Goal: Information Seeking & Learning: Find specific fact

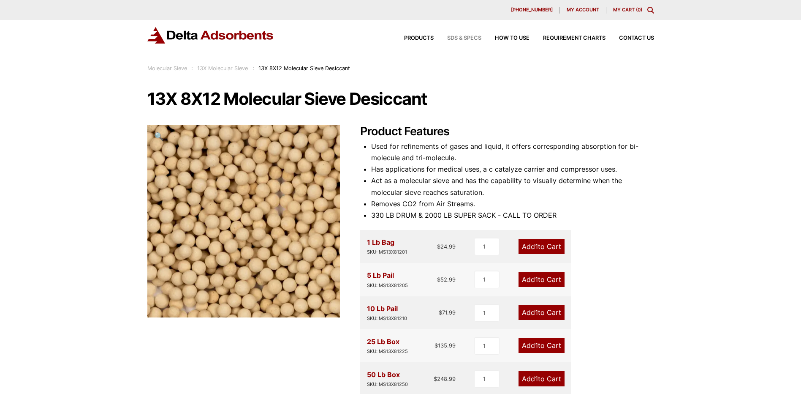
click at [457, 35] on span "SDS & SPECS" at bounding box center [464, 37] width 34 height 5
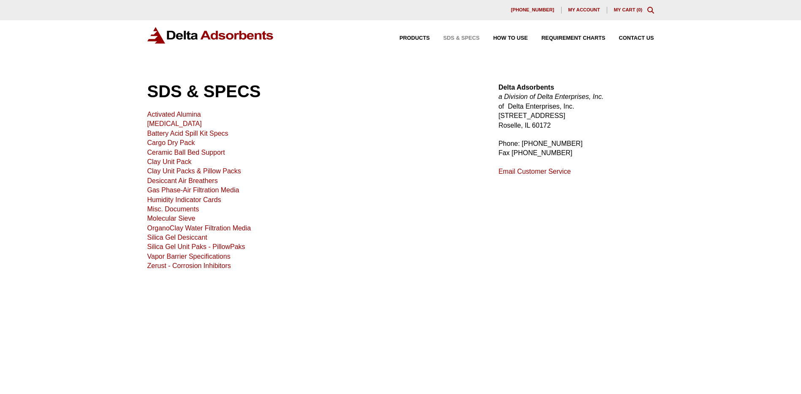
click at [167, 218] on link "Molecular Sieve" at bounding box center [171, 218] width 48 height 7
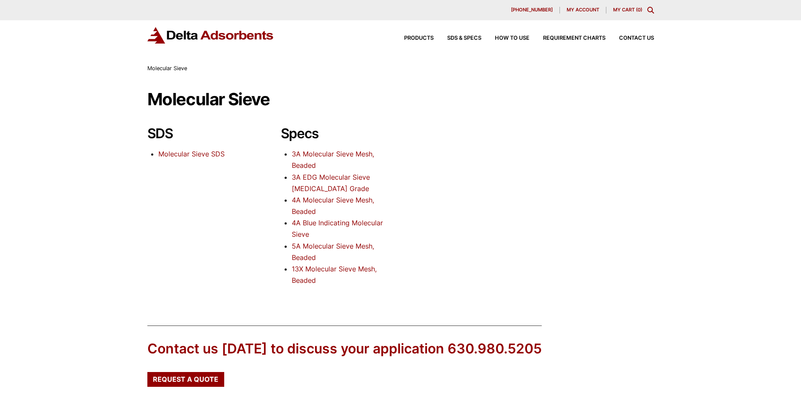
click at [320, 272] on link "13X Molecular Sieve Mesh, Beaded" at bounding box center [334, 274] width 85 height 20
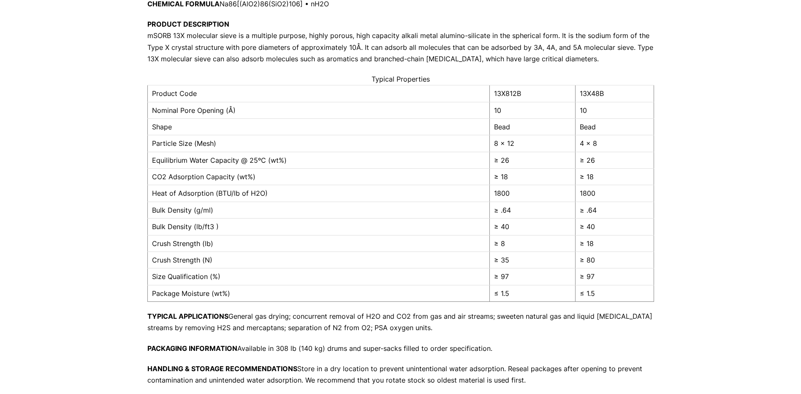
scroll to position [127, 0]
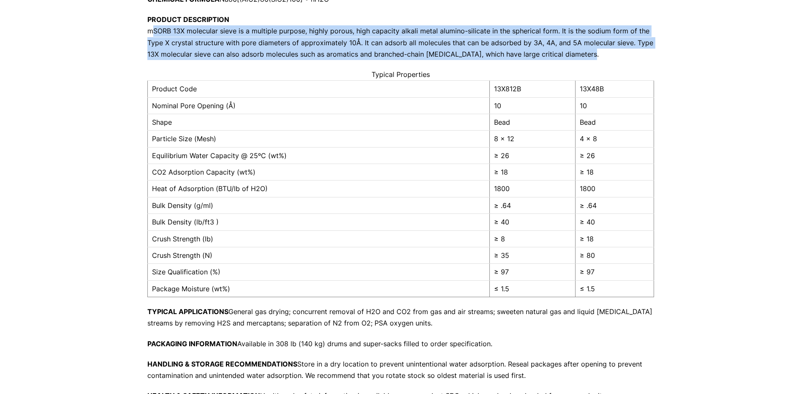
drag, startPoint x: 148, startPoint y: 30, endPoint x: 600, endPoint y: 53, distance: 452.9
click at [600, 53] on p "PRODUCT DESCRIPTION mSORB 13X molecular sieve is a multiple purpose, highly por…" at bounding box center [400, 37] width 507 height 46
drag, startPoint x: 600, startPoint y: 53, endPoint x: 488, endPoint y: 56, distance: 112.4
copy p "mSORB 13X molecular sieve is a multiple purpose, highly porous, high capacity a…"
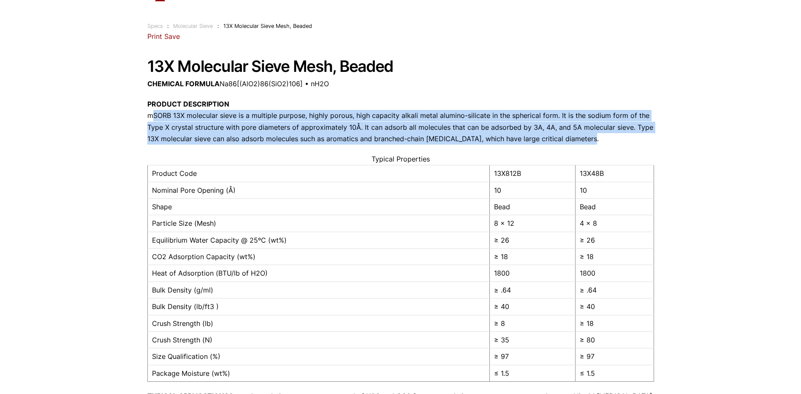
scroll to position [0, 0]
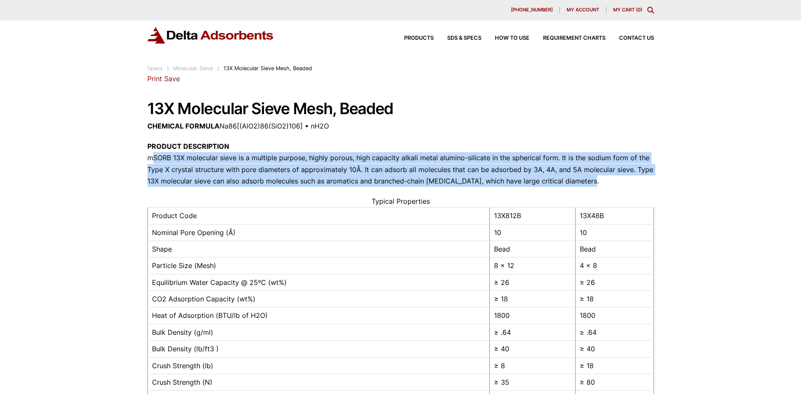
drag, startPoint x: 148, startPoint y: 124, endPoint x: 332, endPoint y: 128, distance: 183.8
click at [332, 128] on p "CHEMICAL FORMULA Na86[(AlO2)86(SiO2)106] • nH2O" at bounding box center [400, 125] width 507 height 11
drag, startPoint x: 332, startPoint y: 128, endPoint x: 307, endPoint y: 124, distance: 25.3
copy p "CHEMICAL FORMULA Na86[(AlO2)86(SiO2)106] • nH2O"
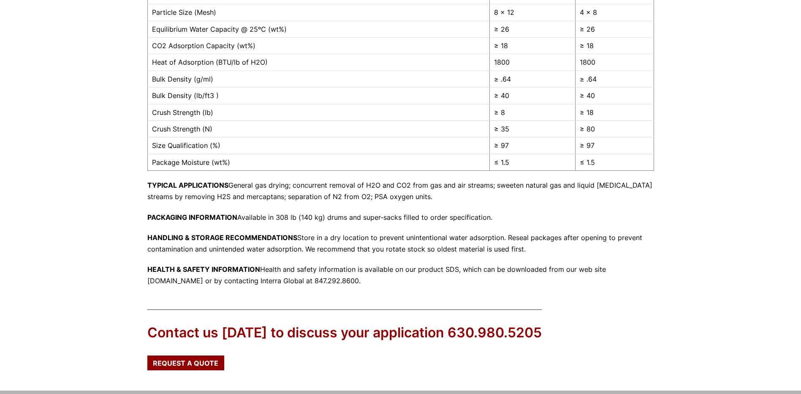
scroll to position [253, 0]
